Goal: Task Accomplishment & Management: Use online tool/utility

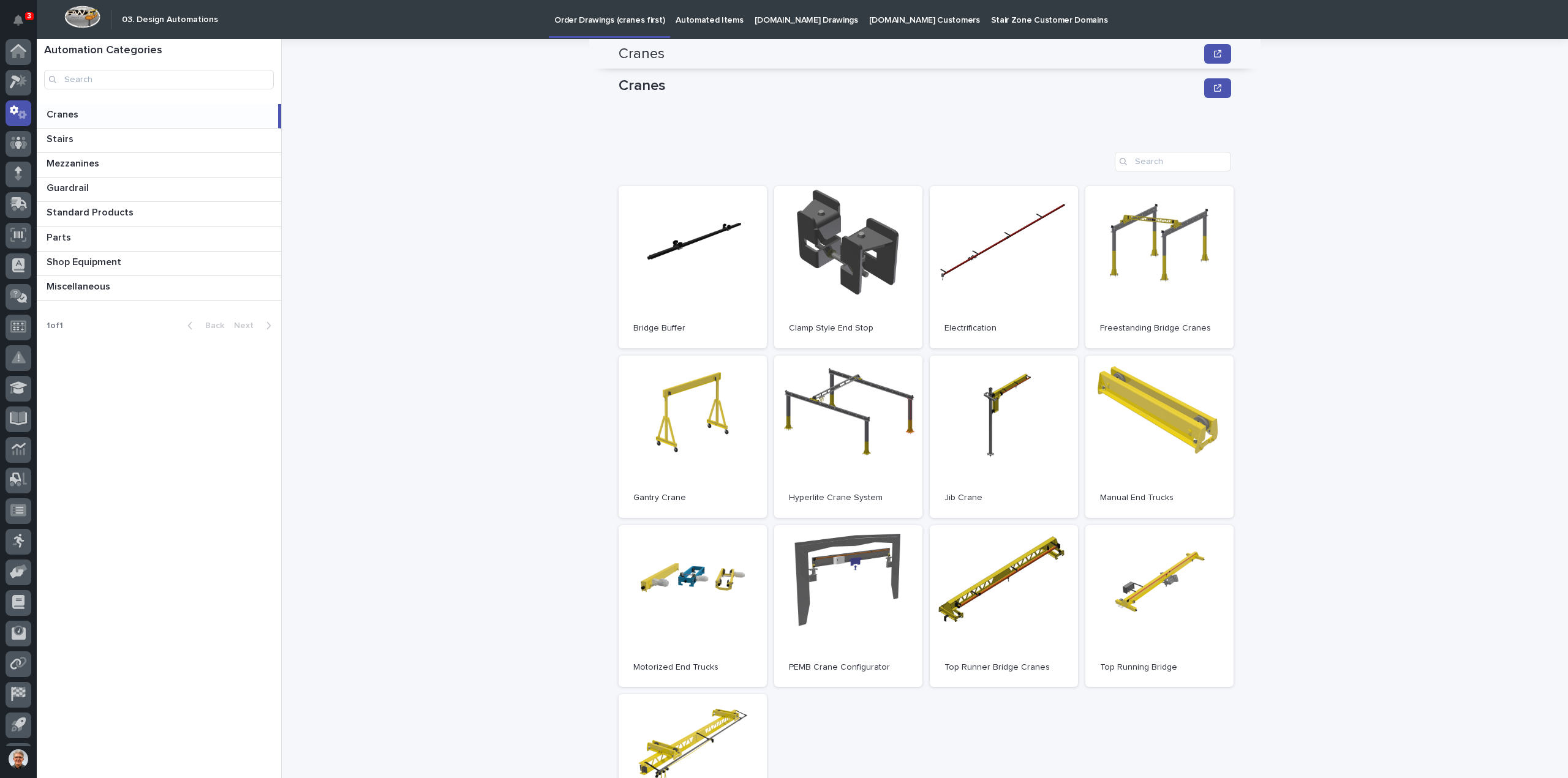
scroll to position [163, 0]
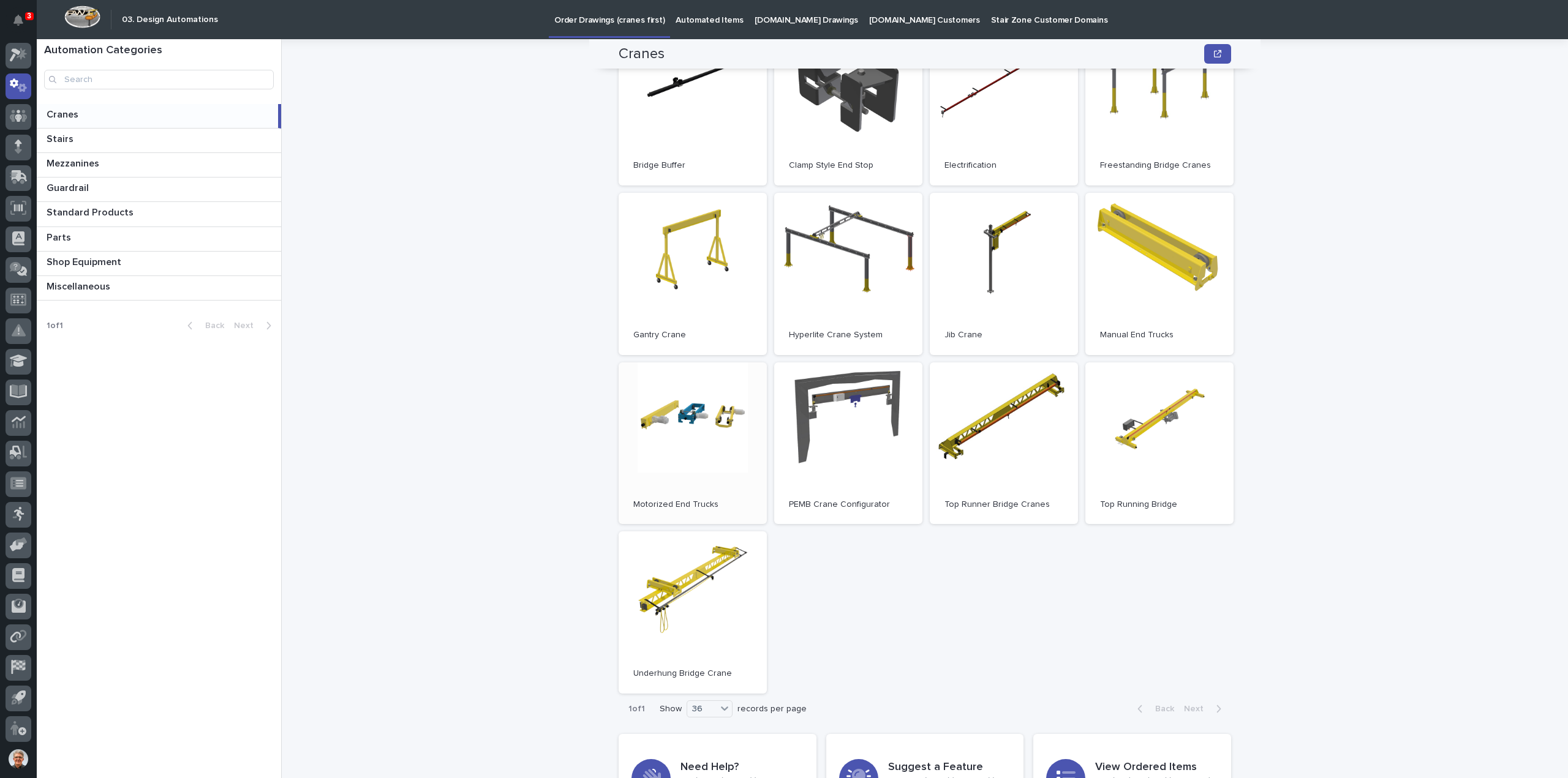
click at [694, 416] on link "Open" at bounding box center [692, 444] width 148 height 162
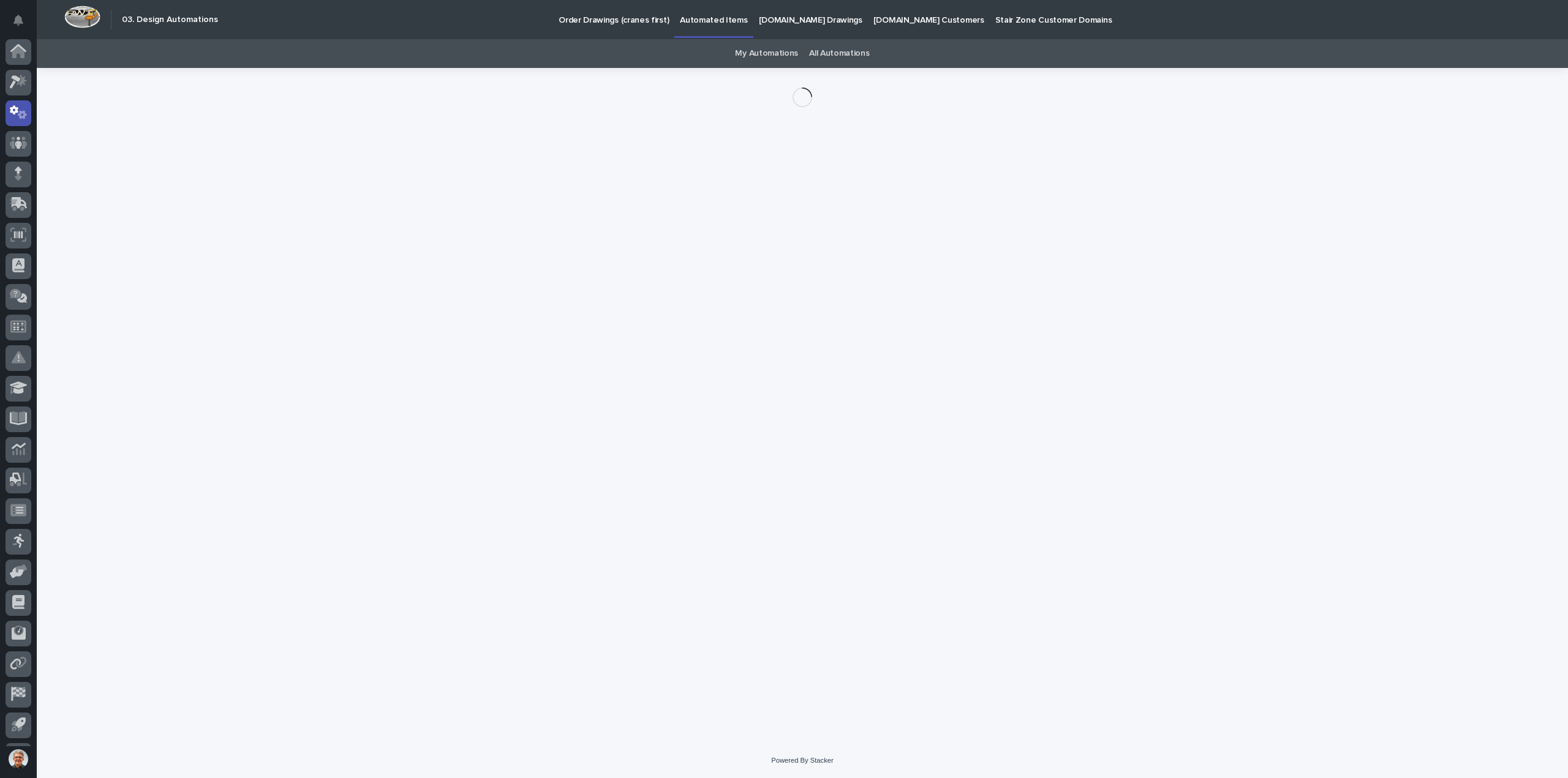
scroll to position [27, 0]
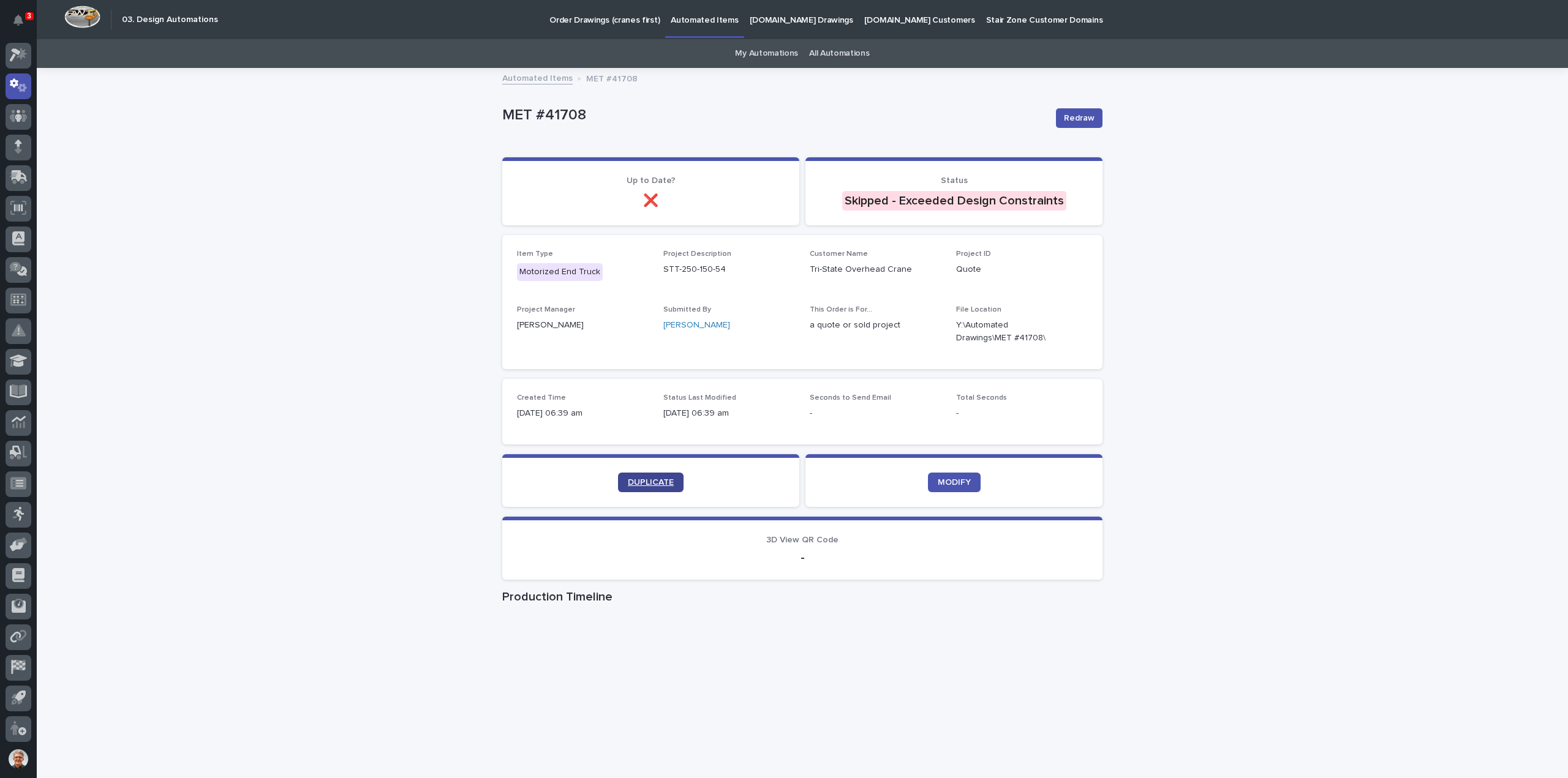
click at [648, 480] on span "DUPLICATE" at bounding box center [651, 483] width 46 height 9
